Goal: Task Accomplishment & Management: Use online tool/utility

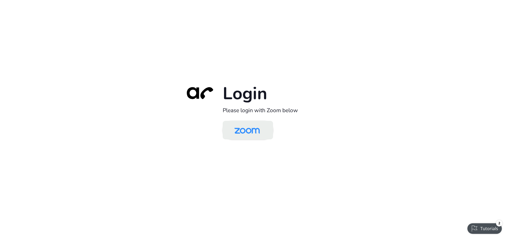
click at [240, 130] on img at bounding box center [247, 130] width 37 height 17
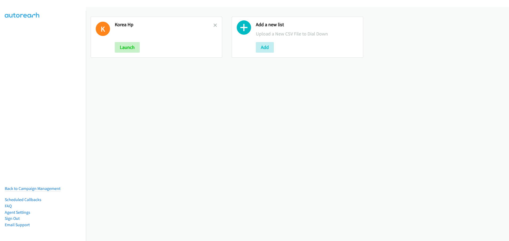
click at [214, 20] on div "K Korea Hp Launch" at bounding box center [156, 37] width 131 height 41
click at [215, 24] on icon at bounding box center [215, 26] width 4 height 4
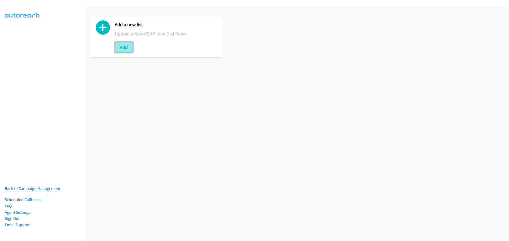
click at [125, 47] on button "Add" at bounding box center [124, 47] width 18 height 11
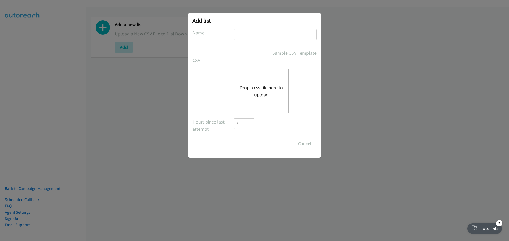
click at [264, 82] on div "Drop a csv file here to upload" at bounding box center [261, 91] width 55 height 45
click at [270, 89] on button "Drop a csv file here to upload" at bounding box center [261, 91] width 43 height 14
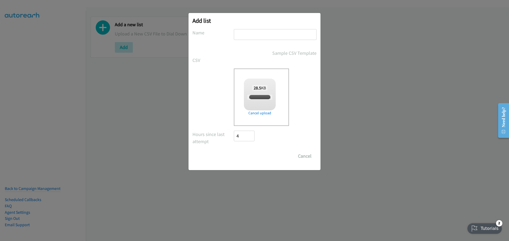
click at [244, 39] on input "text" at bounding box center [275, 34] width 83 height 11
checkbox input "true"
type input "Nice th"
click at [253, 150] on form "No phone fields were returned for that Report or List View Please upload a csv …" at bounding box center [254, 95] width 124 height 133
click at [255, 155] on input "Save List" at bounding box center [248, 156] width 28 height 11
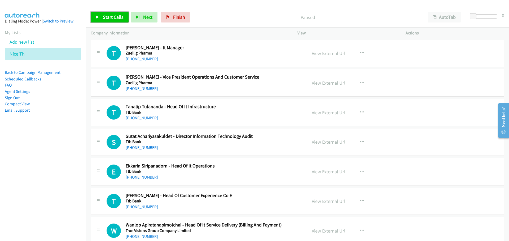
click at [101, 20] on link "Start Calls" at bounding box center [110, 17] width 38 height 11
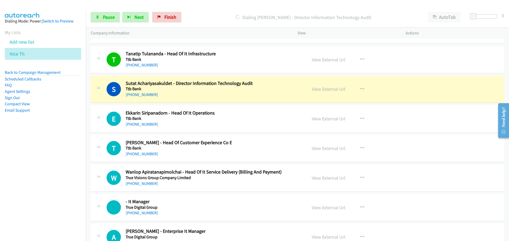
scroll to position [80, 0]
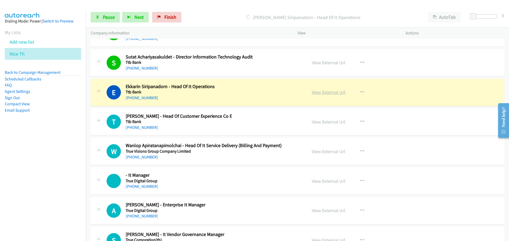
click at [328, 90] on link "View External Url" at bounding box center [329, 92] width 34 height 6
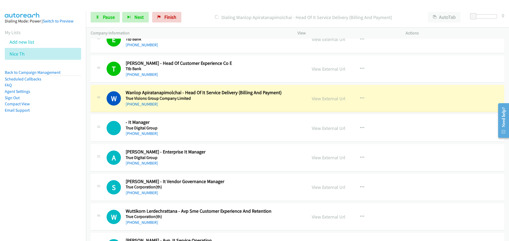
scroll to position [159, 0]
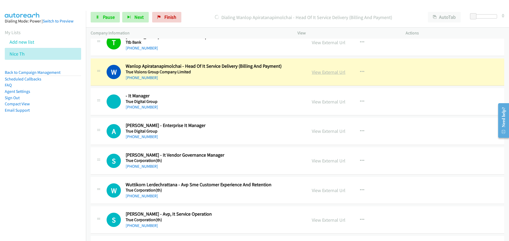
click at [319, 73] on link "View External Url" at bounding box center [329, 72] width 34 height 6
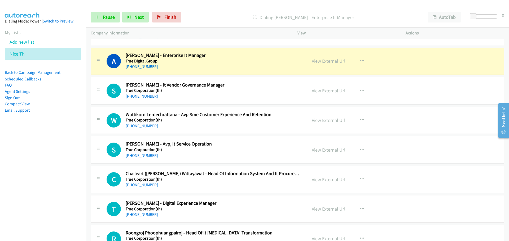
scroll to position [239, 0]
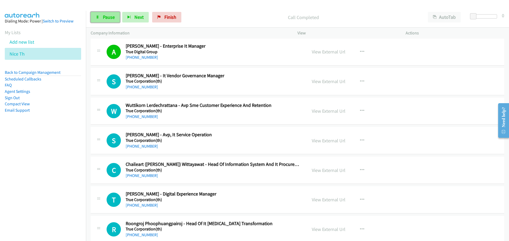
click at [104, 20] on link "Pause" at bounding box center [105, 17] width 29 height 11
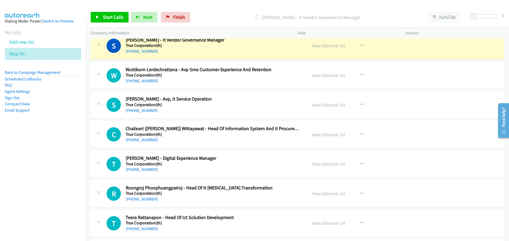
scroll to position [265, 0]
